Goal: Task Accomplishment & Management: Use online tool/utility

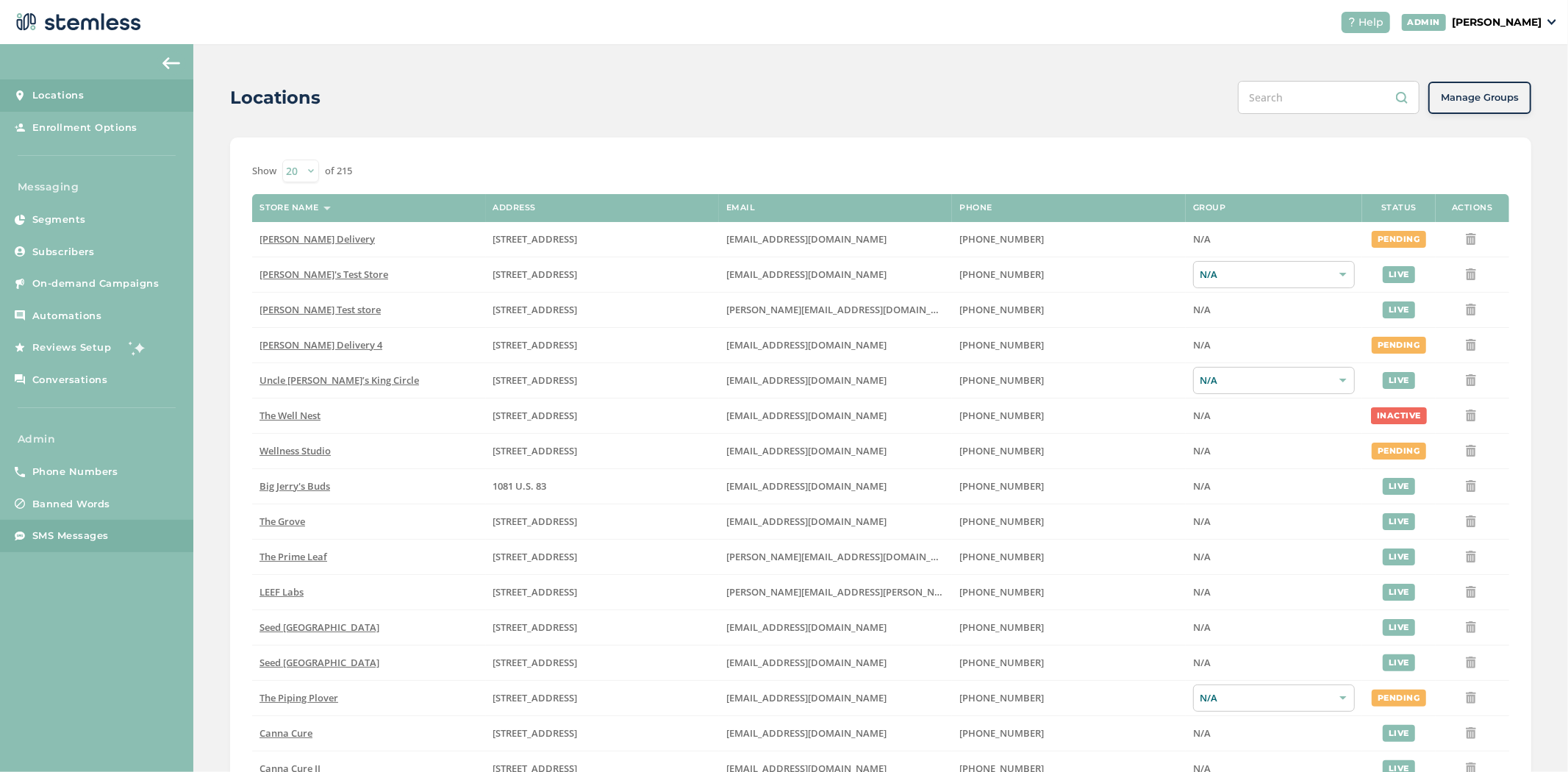
click at [120, 545] on link "SMS Messages" at bounding box center [96, 535] width 194 height 32
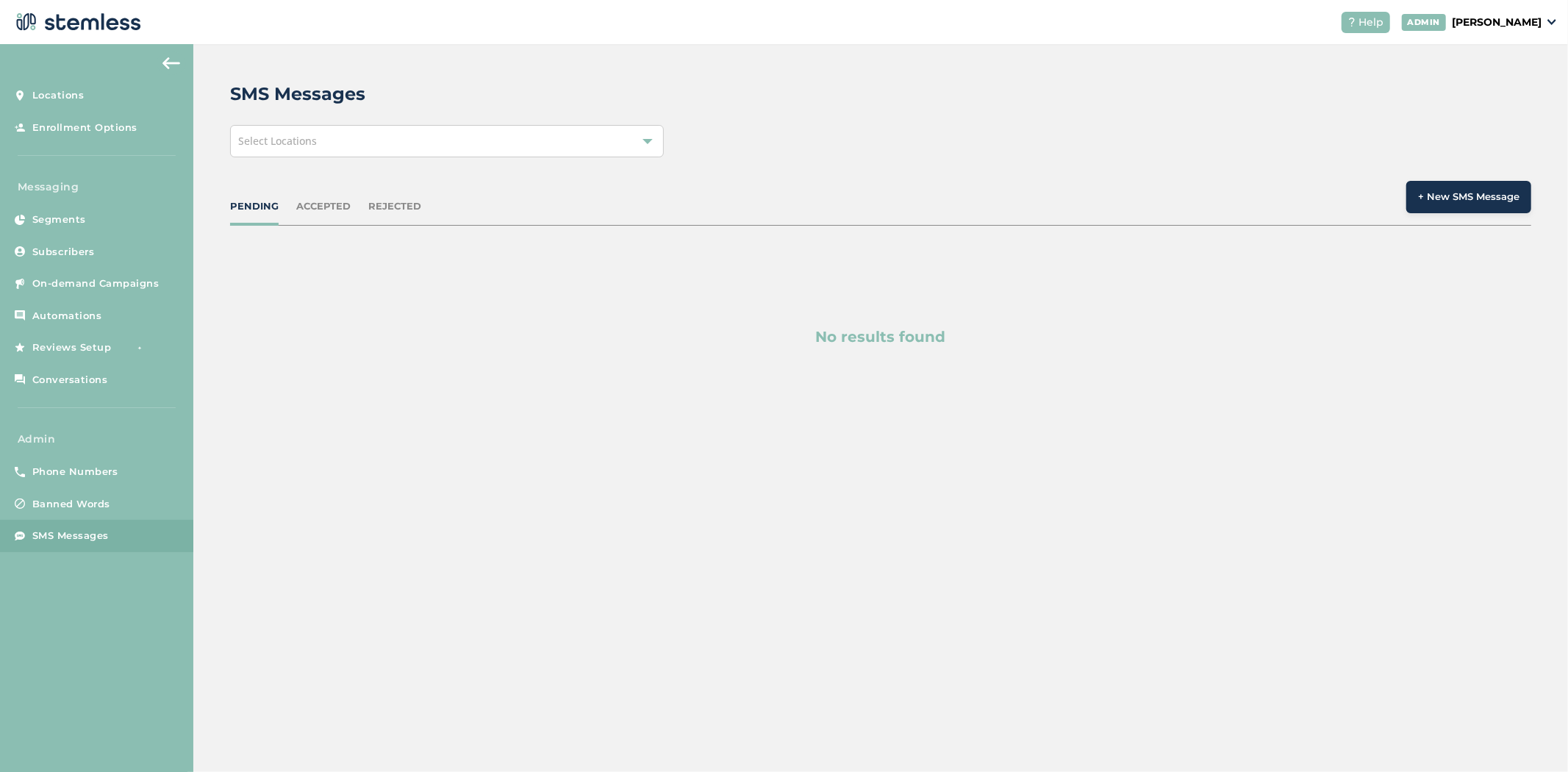
click at [308, 147] on span "Select Locations" at bounding box center [277, 140] width 79 height 14
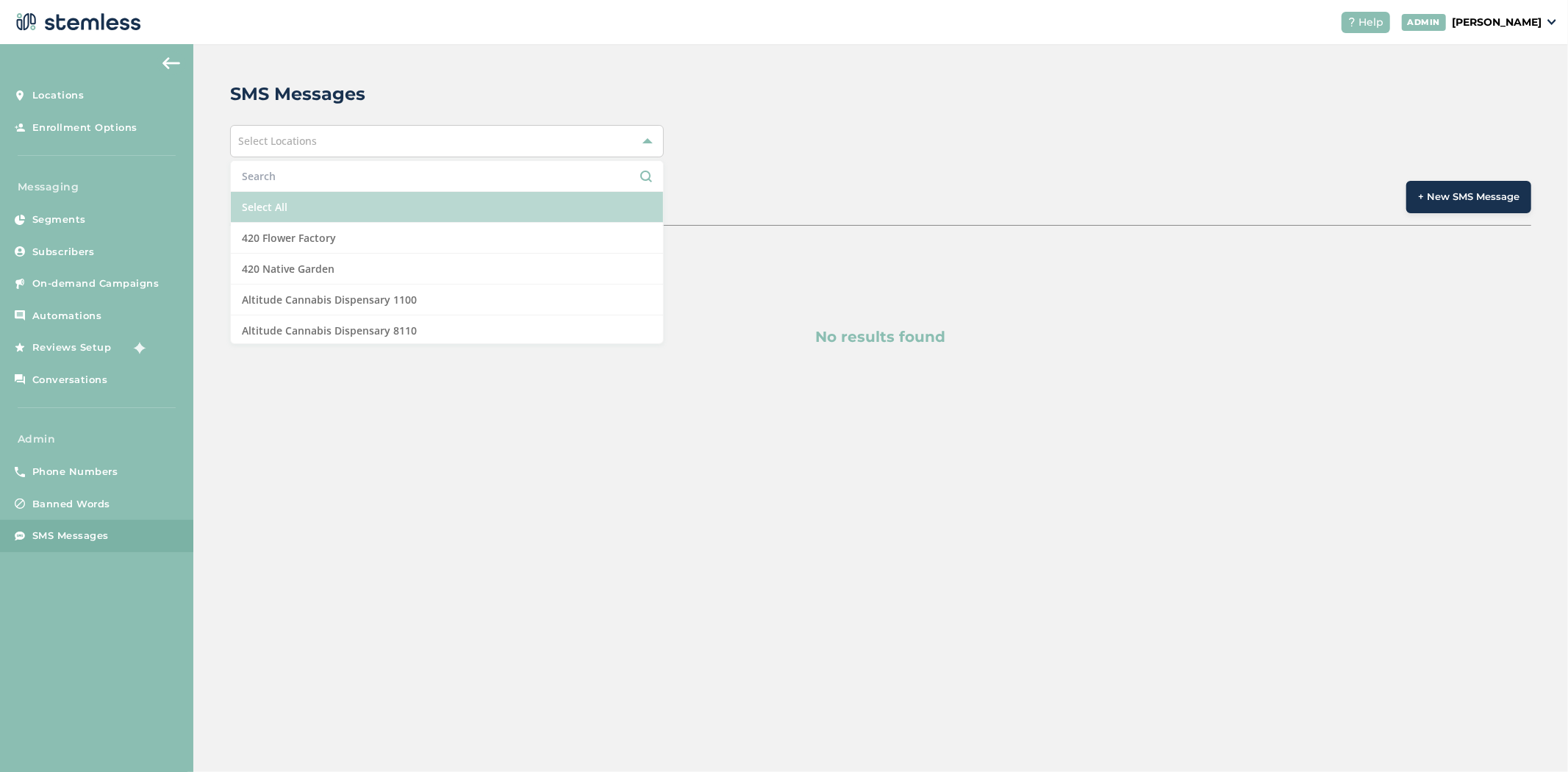
click at [298, 196] on li "Select All" at bounding box center [446, 207] width 432 height 31
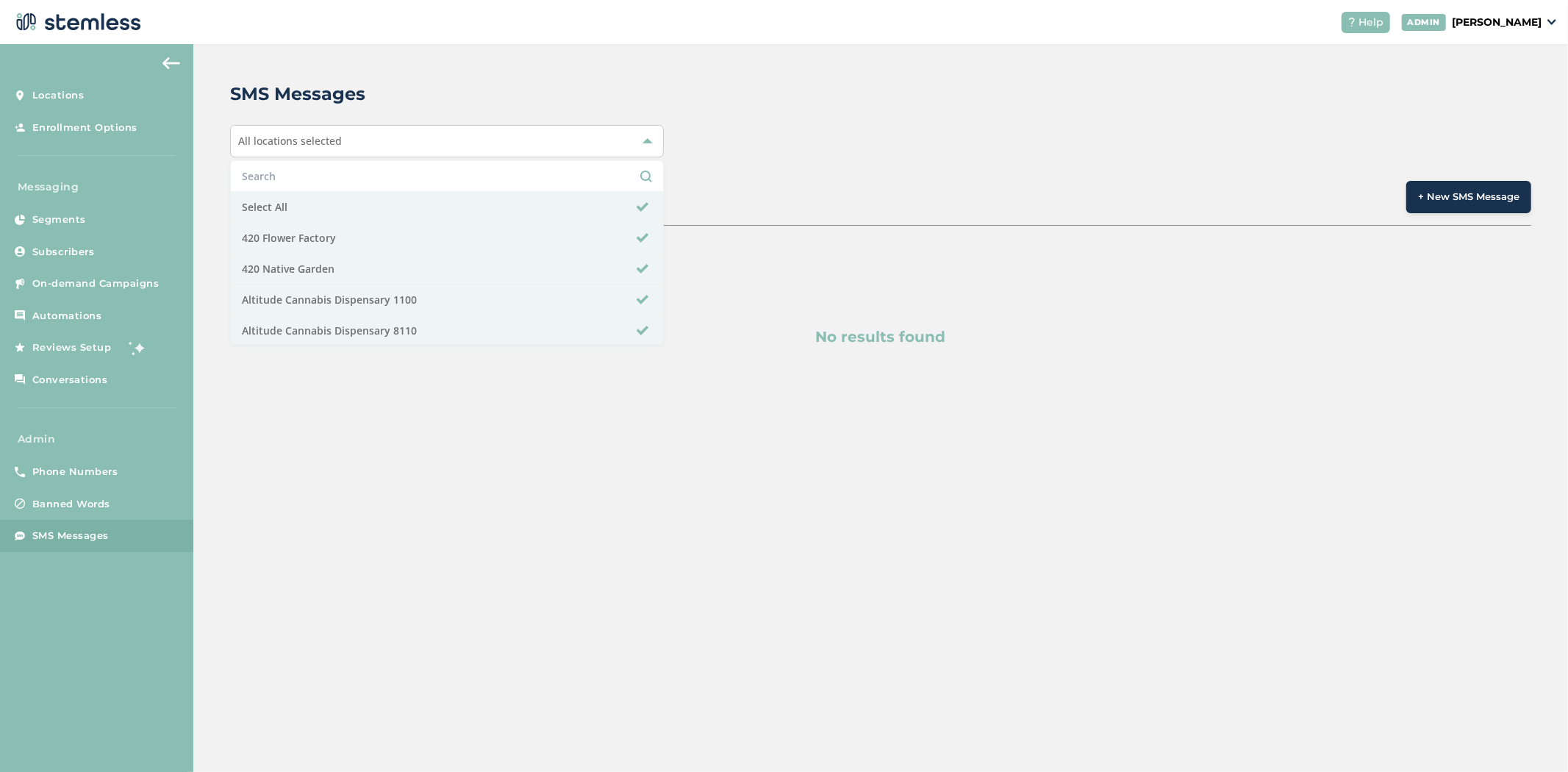
click at [490, 69] on div "SMS Messages All locations selected Select All 420 Flower Factory 420 Native Ga…" at bounding box center [880, 253] width 1374 height 419
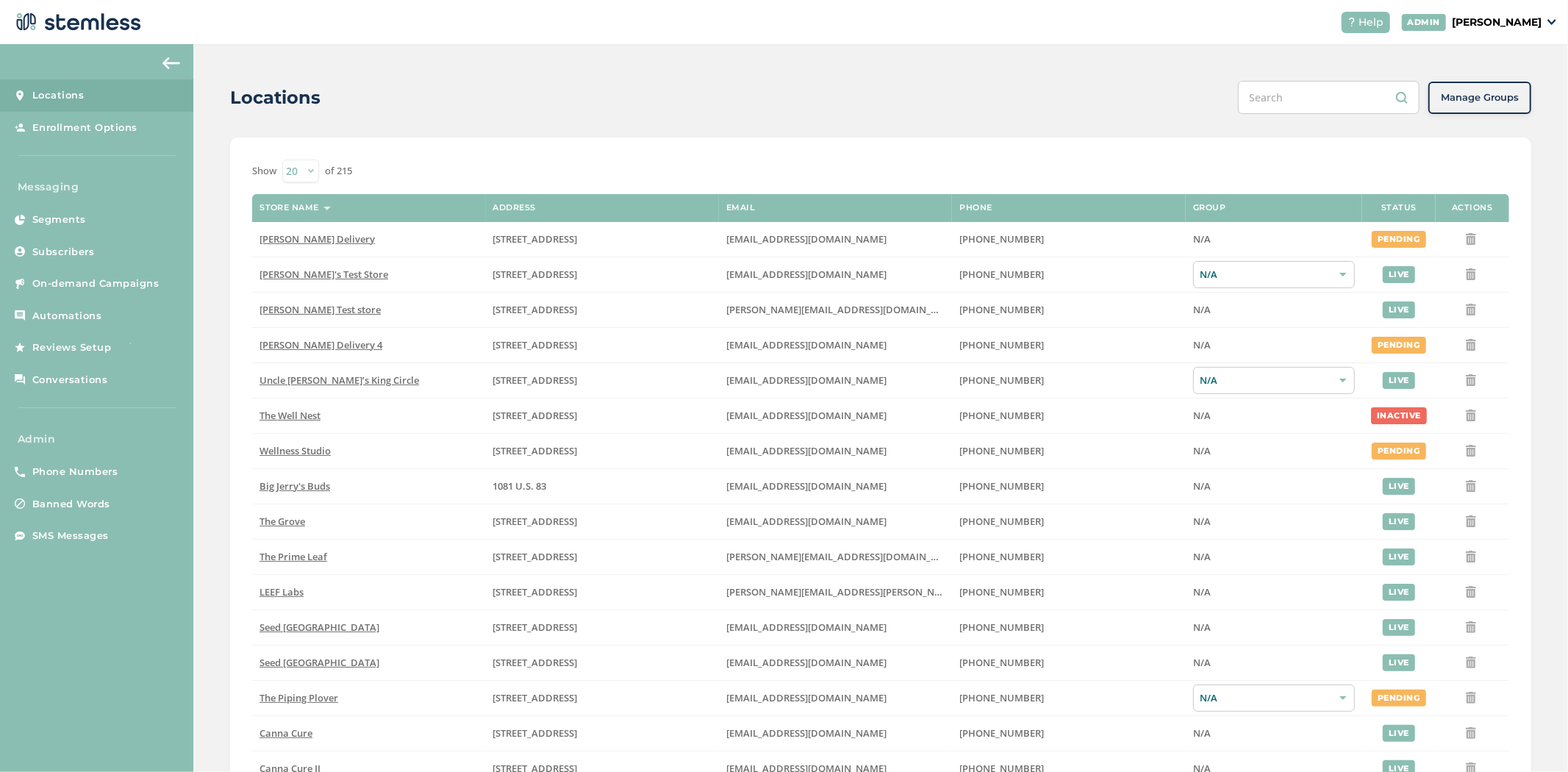
click at [1523, 15] on p "[PERSON_NAME]" at bounding box center [1497, 22] width 90 height 16
click at [1482, 102] on span "Impersonate" at bounding box center [1504, 106] width 72 height 15
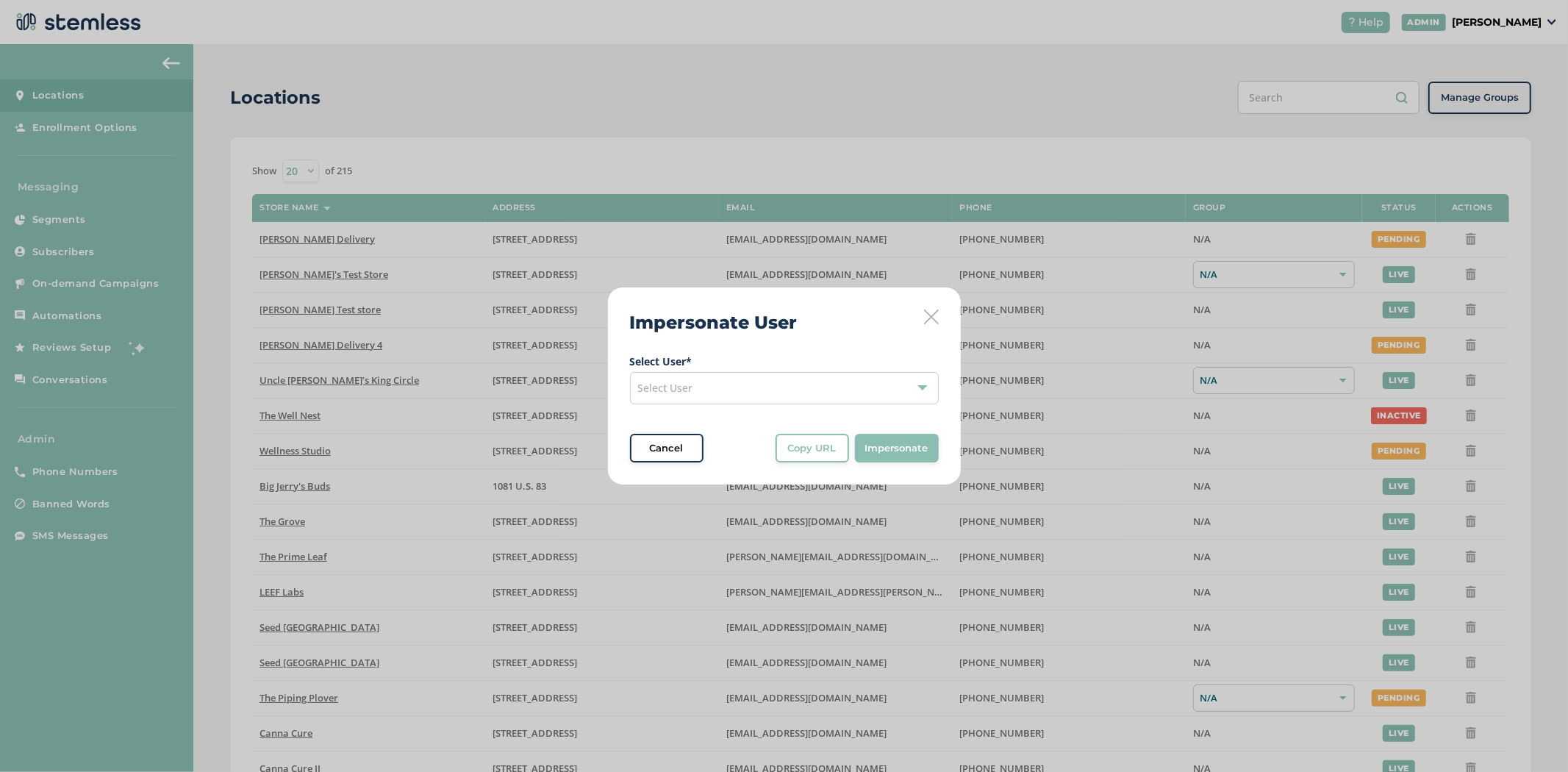
click at [677, 383] on span "Select User" at bounding box center [666, 387] width 55 height 14
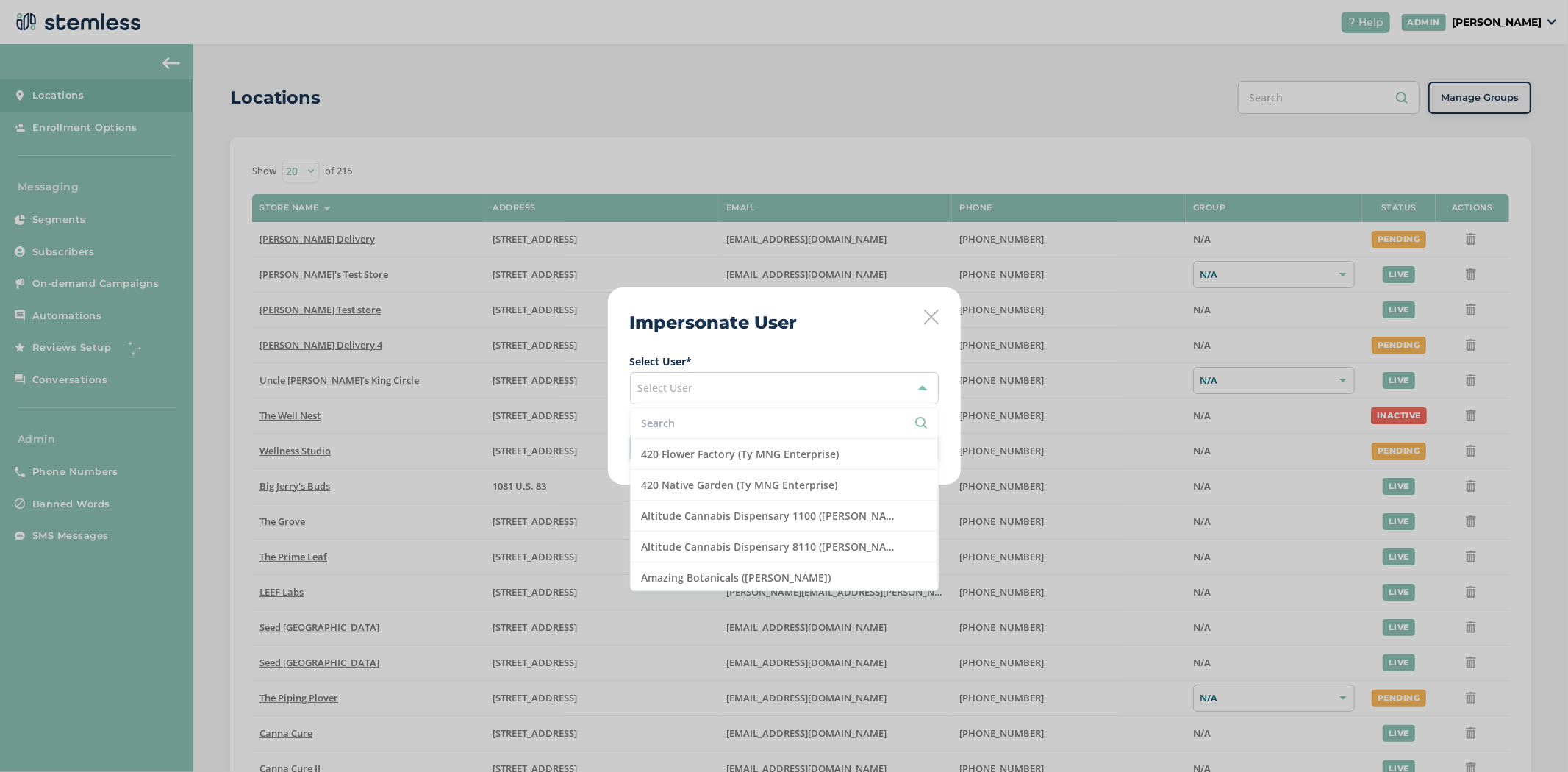
click at [672, 424] on input "text" at bounding box center [784, 422] width 286 height 16
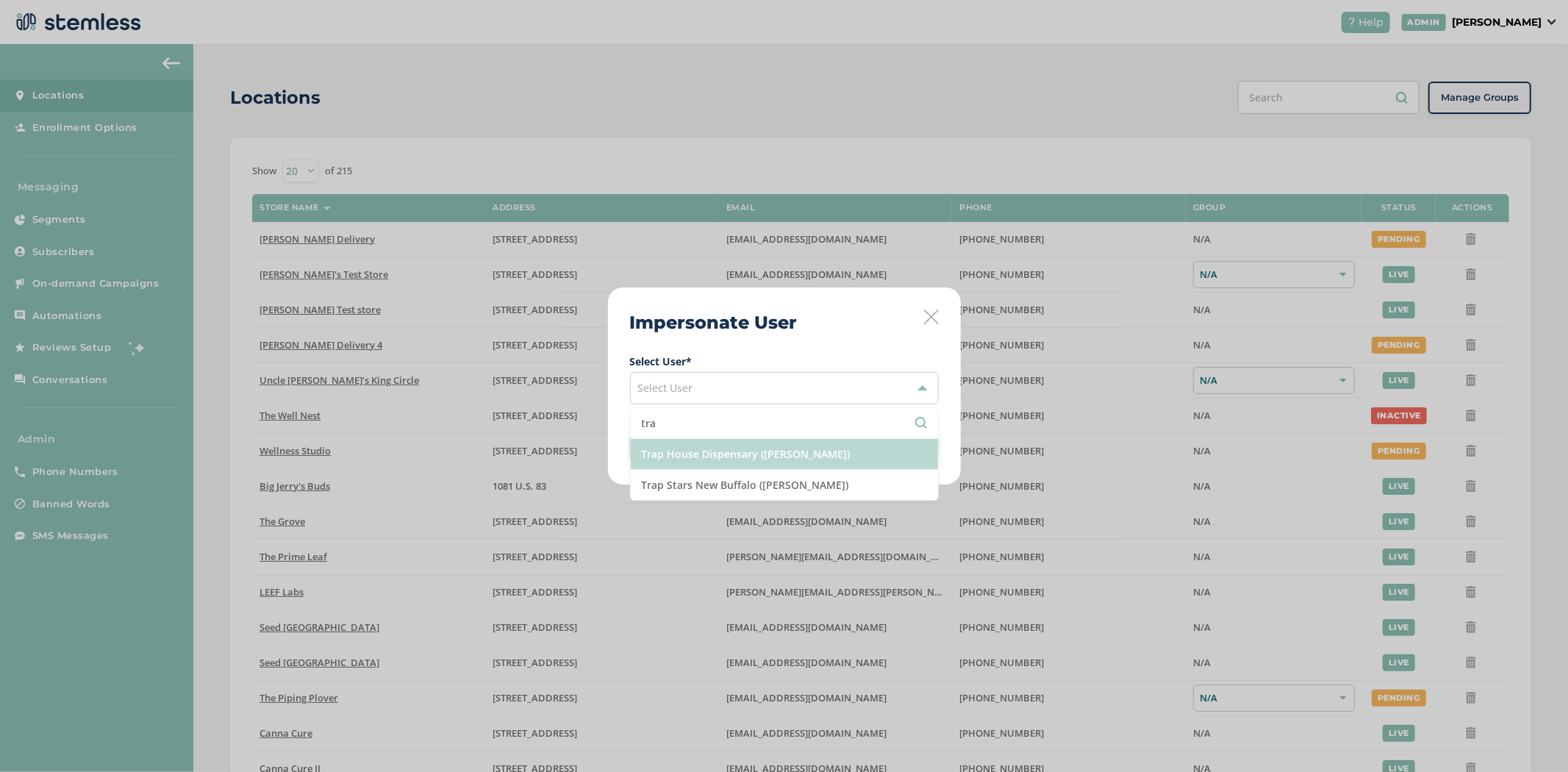
type input "tra"
click at [688, 466] on li "Trap House Dispensary (Charles Abbott)" at bounding box center [784, 454] width 308 height 31
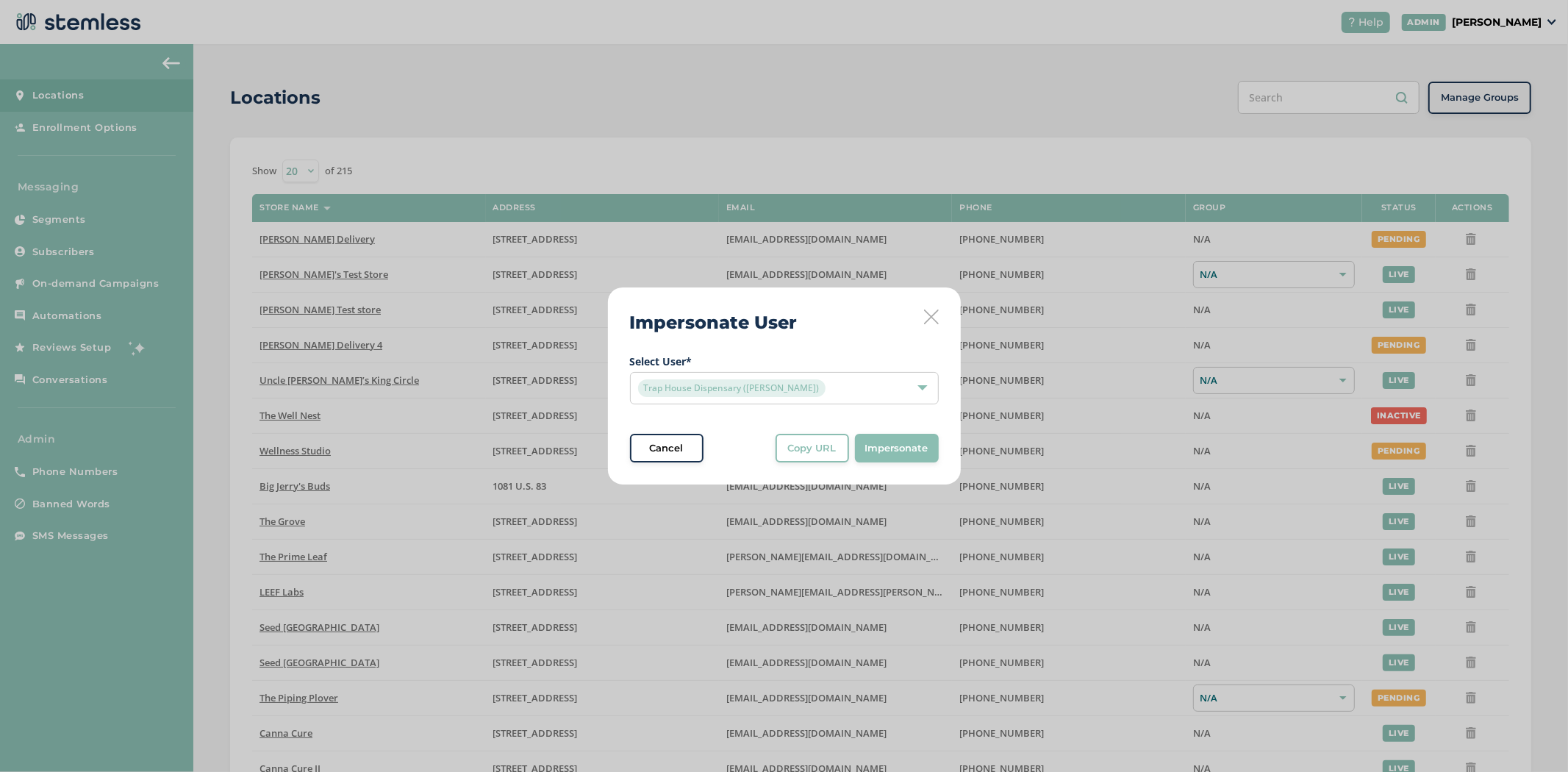
click at [910, 454] on span "Impersonate" at bounding box center [897, 448] width 63 height 15
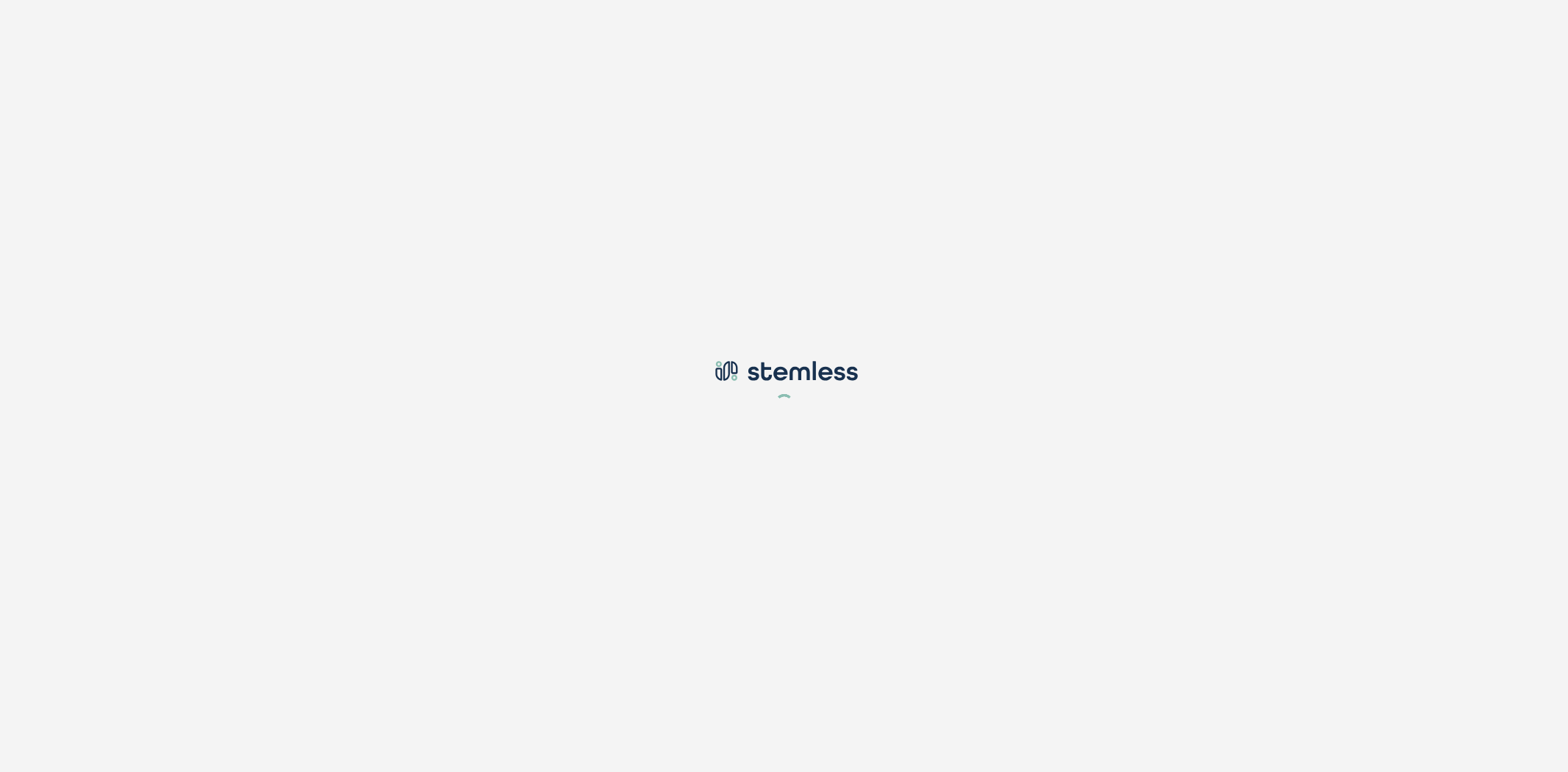
type input "brian+1@stemless.co"
